Goal: Information Seeking & Learning: Learn about a topic

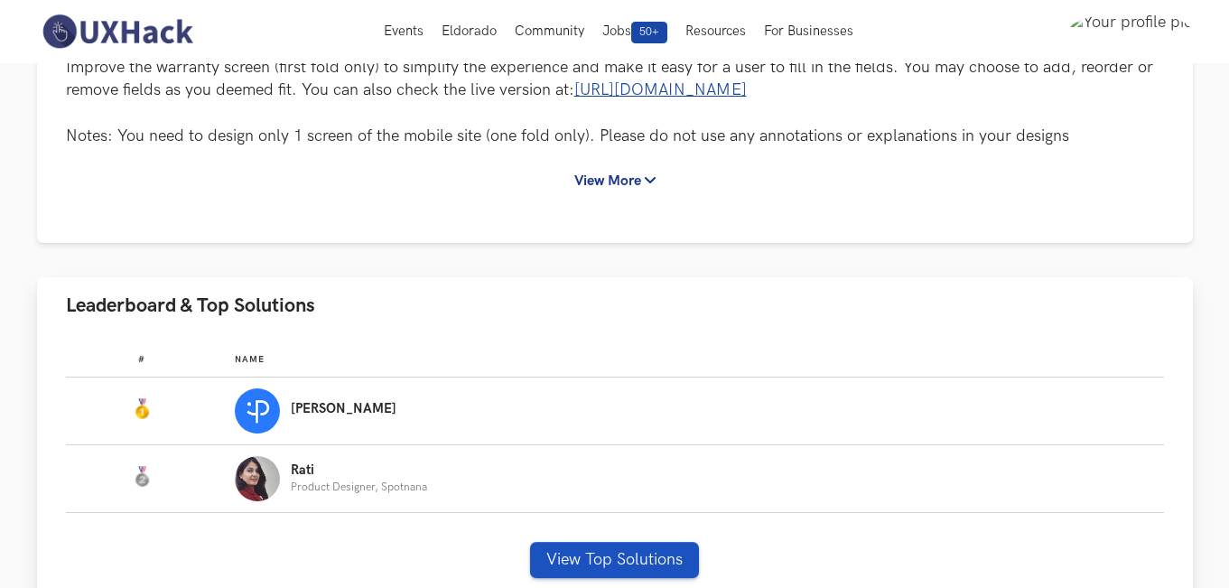
scroll to position [361, 0]
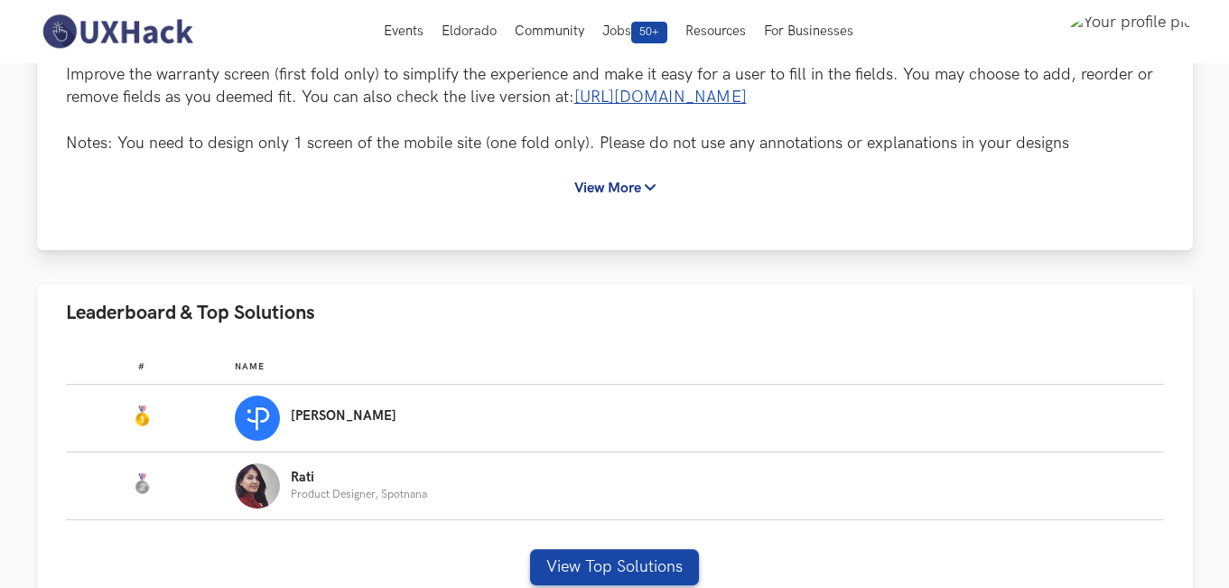
click at [638, 170] on div "Atomberg is a leading smart home applicances brand in [GEOGRAPHIC_DATA], and it…" at bounding box center [615, 66] width 1098 height 278
click at [638, 184] on button "View More" at bounding box center [615, 188] width 114 height 33
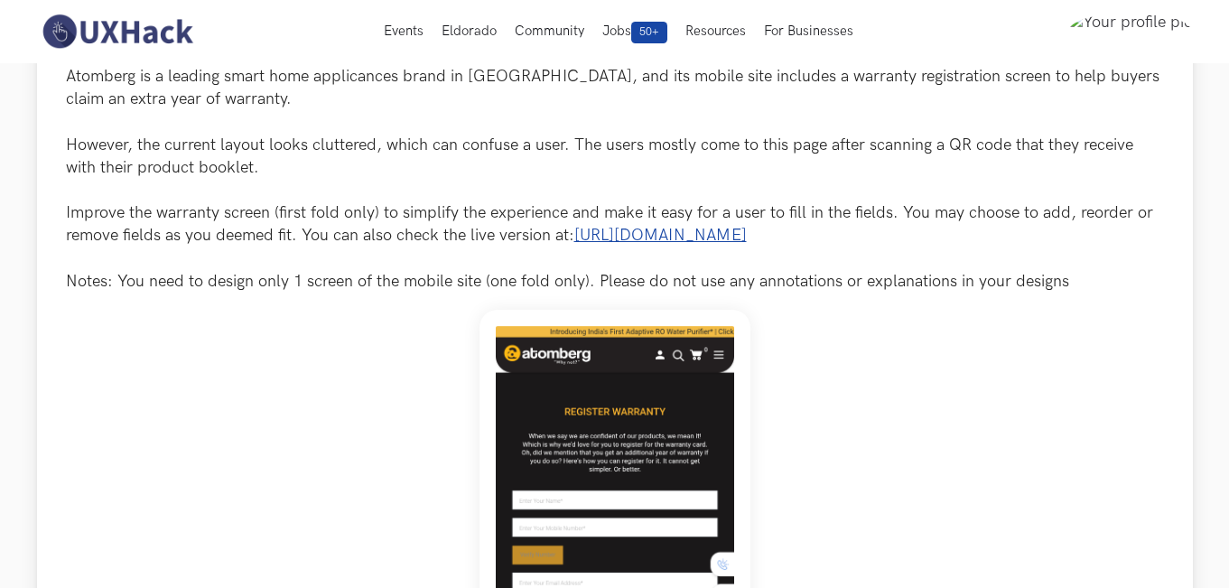
scroll to position [0, 0]
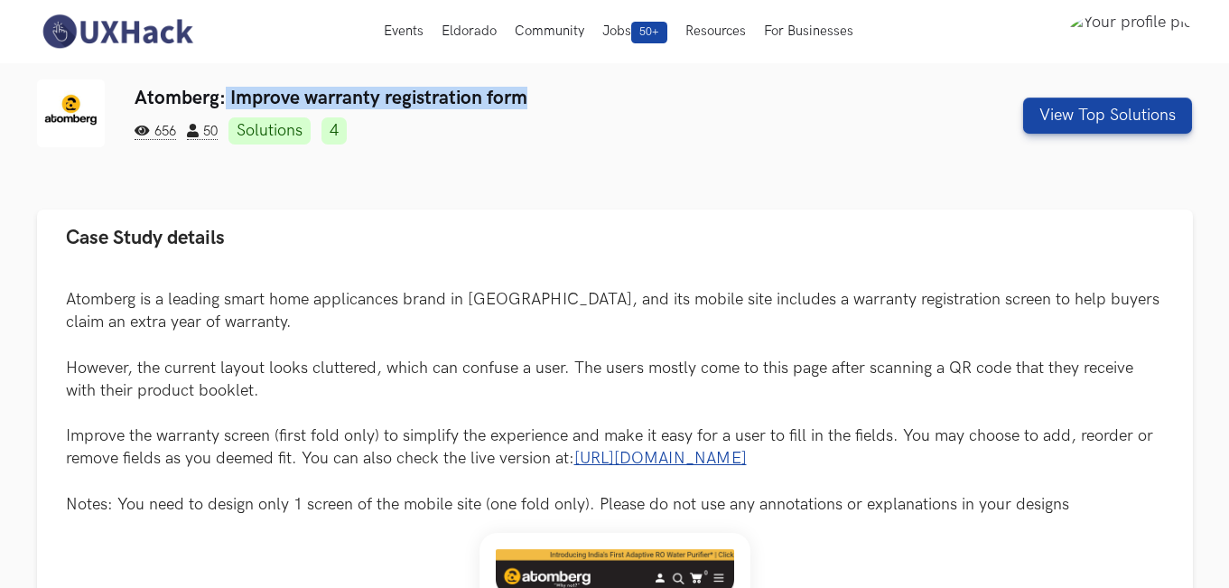
drag, startPoint x: 536, startPoint y: 87, endPoint x: 225, endPoint y: 98, distance: 311.7
click at [225, 98] on h3 "Atomberg: Improve warranty registration form" at bounding box center [517, 98] width 765 height 23
copy h3 "Improve warranty registration form"
drag, startPoint x: 70, startPoint y: 293, endPoint x: 971, endPoint y: 467, distance: 917.8
click at [971, 467] on p "Atomberg is a leading smart home applicances brand in [GEOGRAPHIC_DATA], and it…" at bounding box center [615, 402] width 1098 height 228
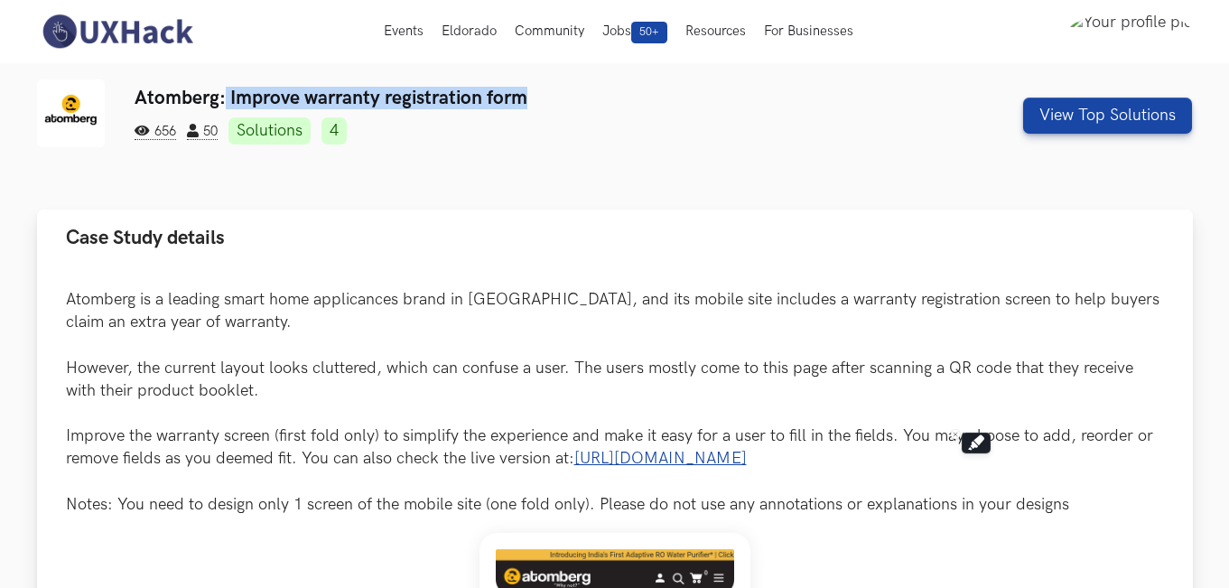
copy p "Atomberg is a leading smart home applicances brand in [GEOGRAPHIC_DATA], and it…"
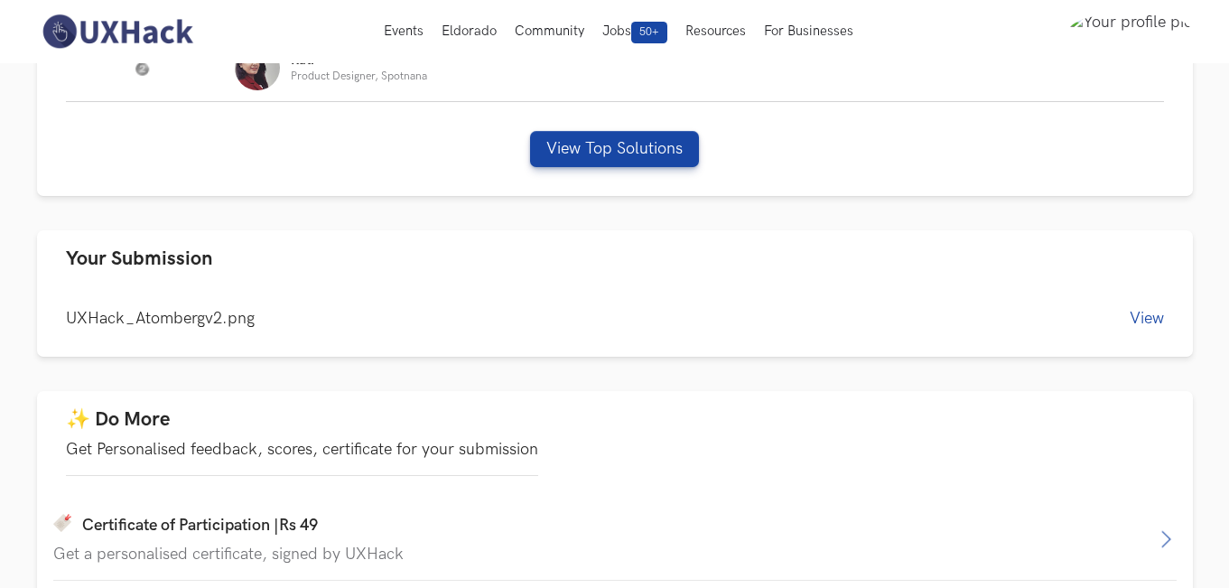
scroll to position [1084, 0]
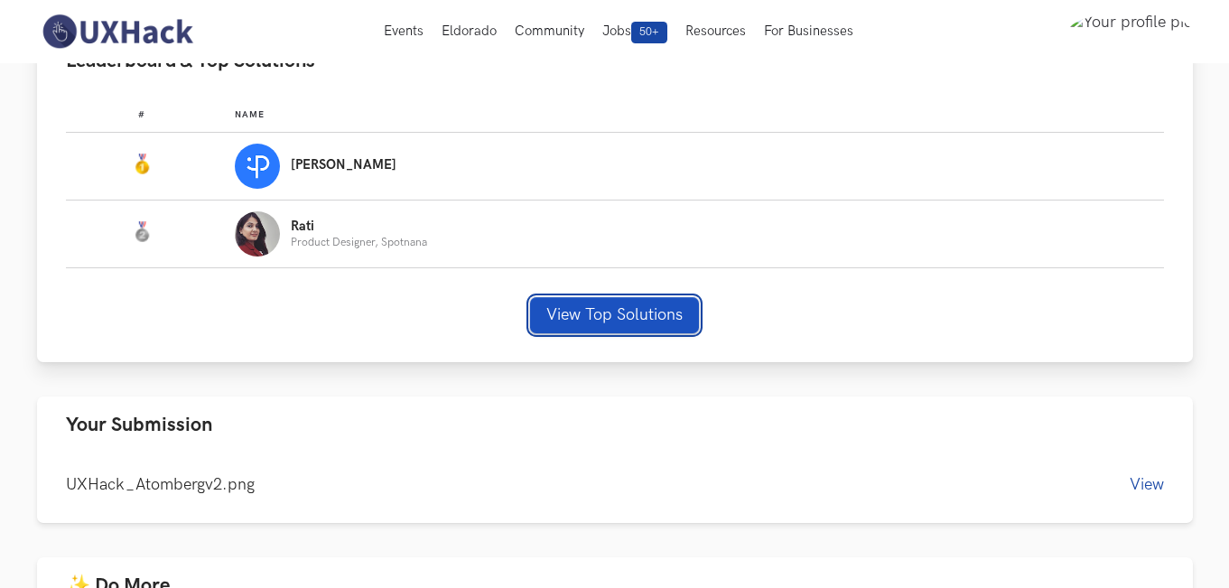
click at [645, 303] on button "View Top Solutions" at bounding box center [614, 315] width 169 height 36
